Goal: Information Seeking & Learning: Learn about a topic

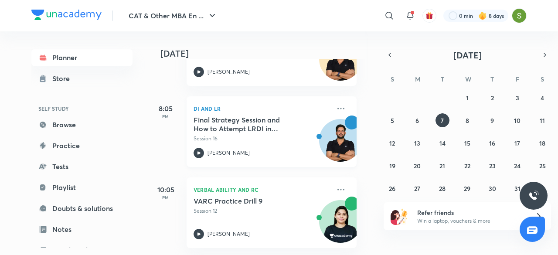
scroll to position [101, 9]
click at [418, 120] on abbr "6" at bounding box center [417, 120] width 3 height 8
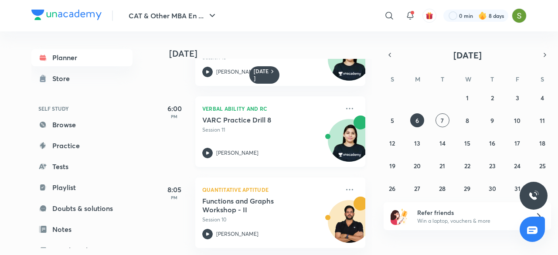
scroll to position [116, 0]
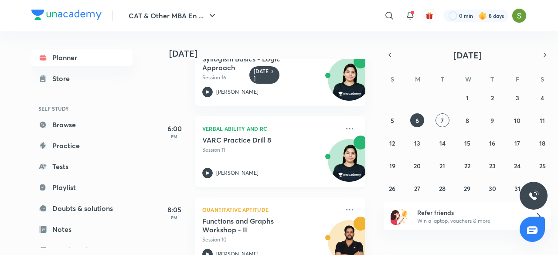
click at [243, 155] on div "VARC Practice Drill 8 Session 11 [PERSON_NAME]" at bounding box center [270, 157] width 137 height 43
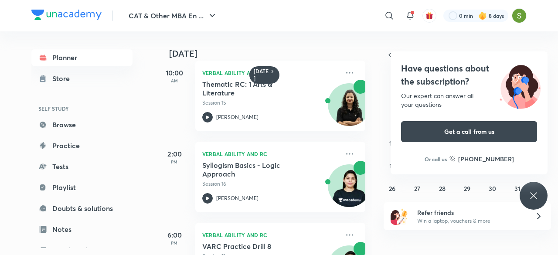
scroll to position [2, 0]
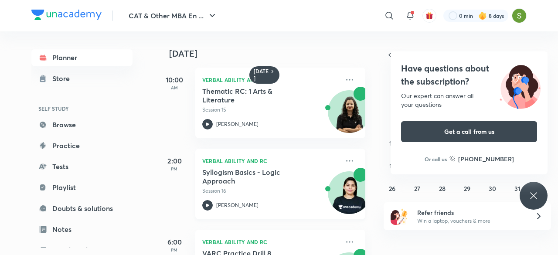
click at [286, 186] on div "Syllogism Basics - Logic Approach Session 16" at bounding box center [270, 181] width 137 height 27
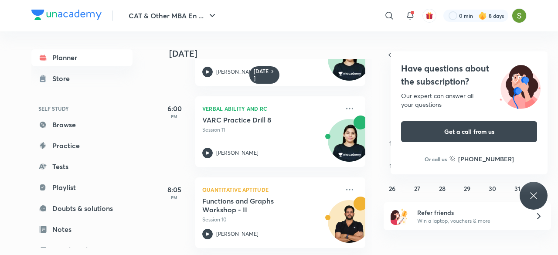
click at [533, 192] on icon at bounding box center [534, 196] width 10 height 10
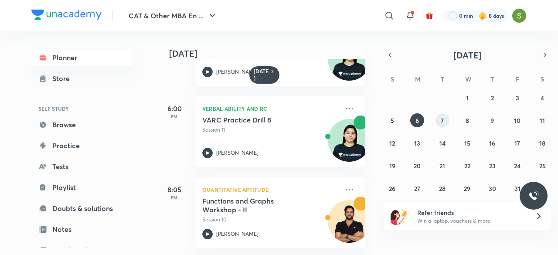
click at [447, 120] on button "7" at bounding box center [443, 120] width 14 height 14
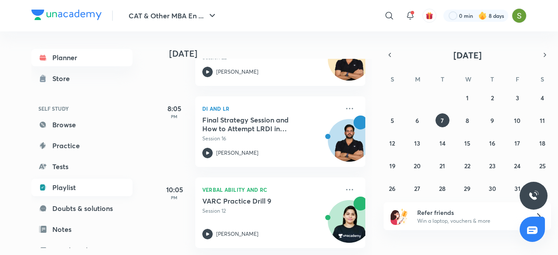
scroll to position [95, 0]
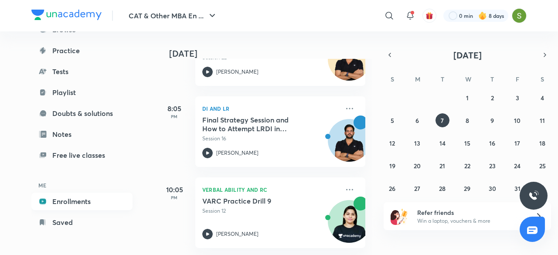
click at [80, 196] on link "Enrollments" at bounding box center [81, 201] width 101 height 17
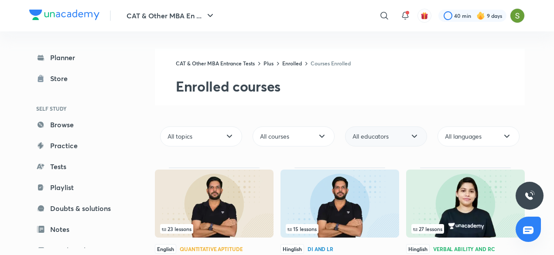
click at [397, 131] on div "All educators" at bounding box center [386, 137] width 82 height 20
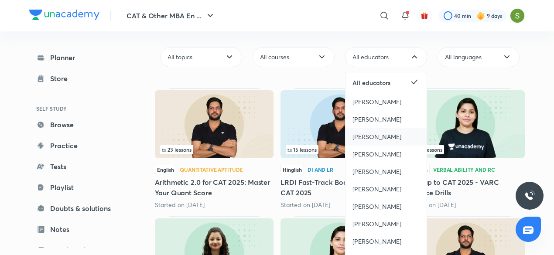
scroll to position [83, 0]
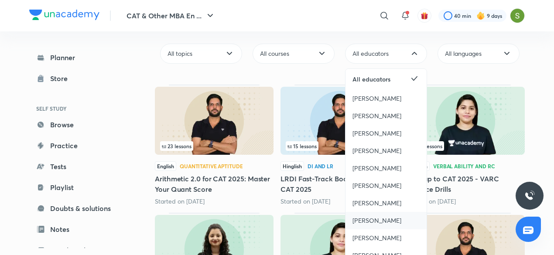
click at [370, 216] on span "[PERSON_NAME]" at bounding box center [377, 220] width 49 height 9
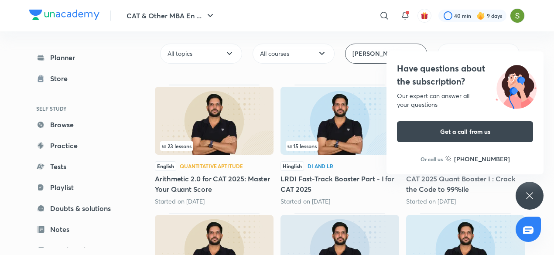
click at [531, 198] on icon at bounding box center [529, 196] width 10 height 10
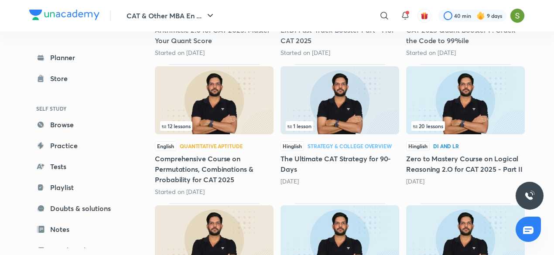
scroll to position [242, 0]
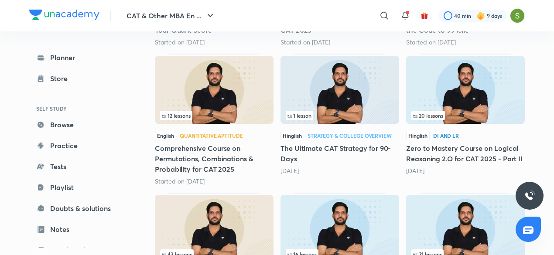
click at [462, 95] on img at bounding box center [465, 90] width 119 height 68
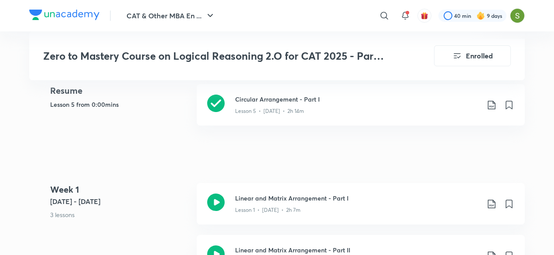
scroll to position [430, 0]
click at [262, 101] on h3 "Circular Arrangement - Part I" at bounding box center [357, 98] width 244 height 9
